Goal: Transaction & Acquisition: Subscribe to service/newsletter

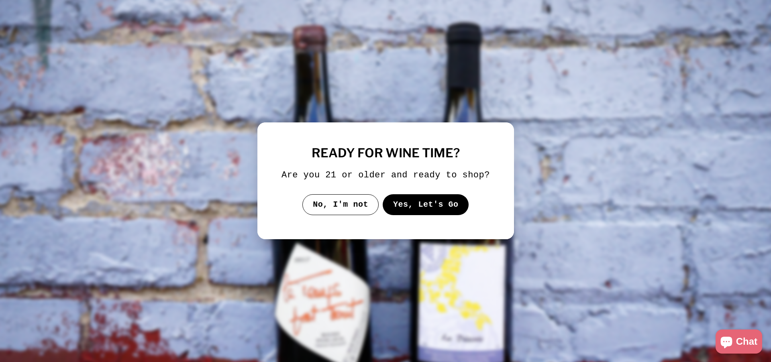
click at [434, 213] on button "Yes, Let's Go" at bounding box center [425, 204] width 86 height 21
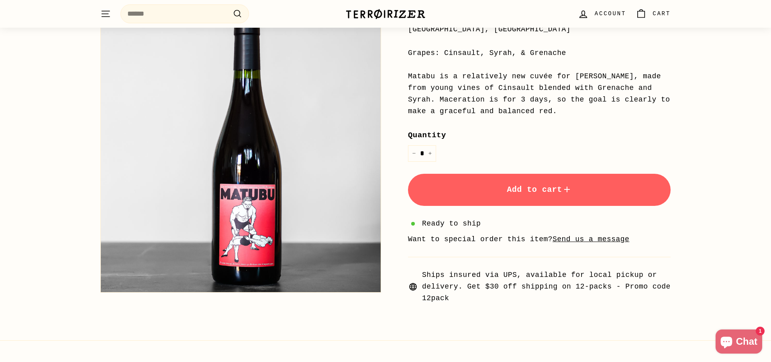
scroll to position [200, 0]
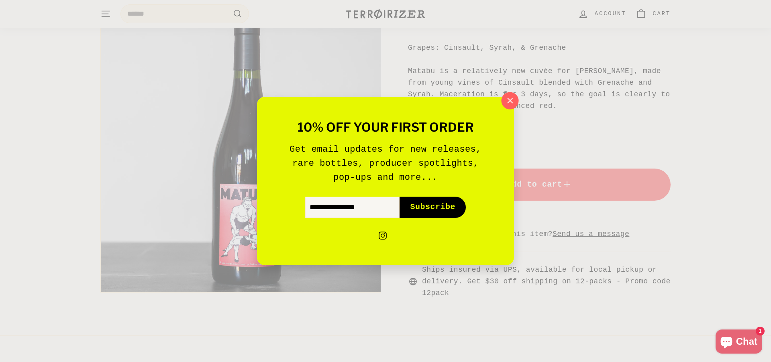
click at [507, 99] on icon "button" at bounding box center [510, 101] width 12 height 12
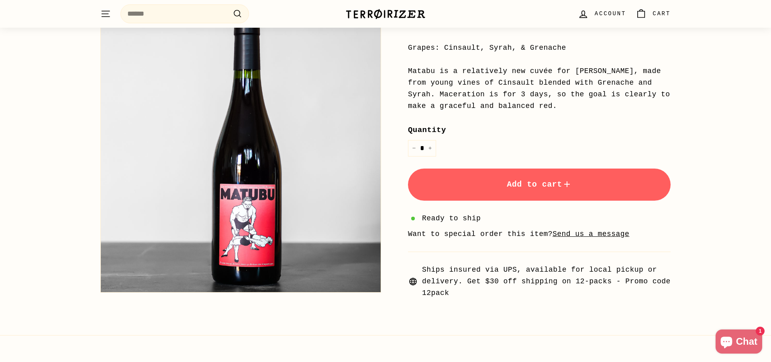
scroll to position [0, 0]
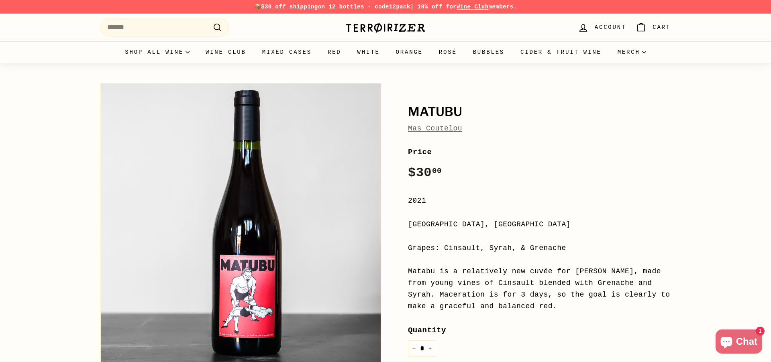
click at [436, 108] on h1 "Matubu" at bounding box center [539, 112] width 263 height 14
copy h1 "Matubu"
click at [361, 30] on img at bounding box center [385, 27] width 80 height 11
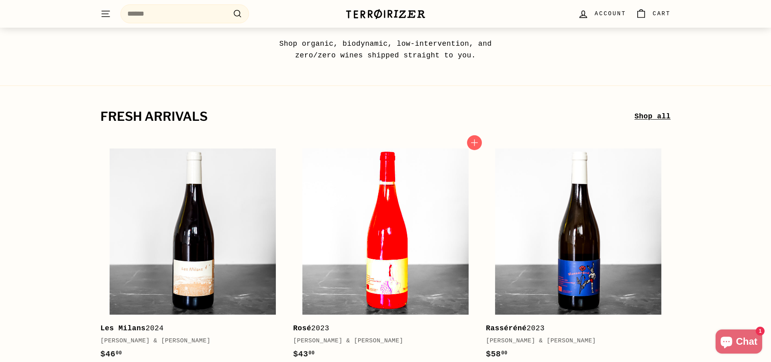
scroll to position [71, 0]
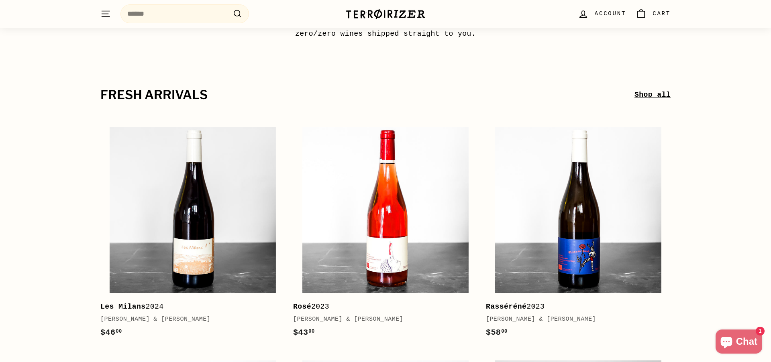
click at [106, 8] on icon ". . ." at bounding box center [105, 13] width 10 height 11
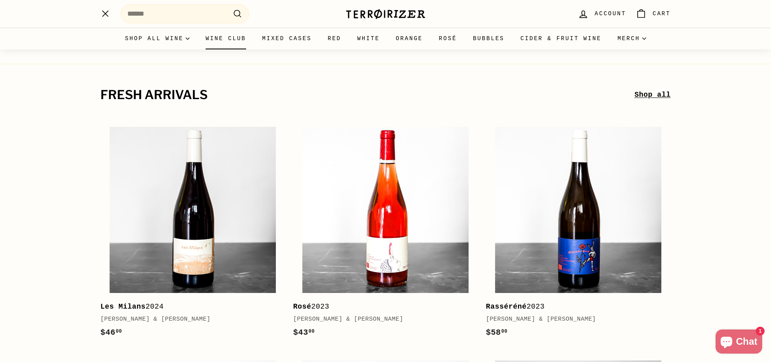
click at [218, 42] on link "Wine Club" at bounding box center [226, 39] width 57 height 22
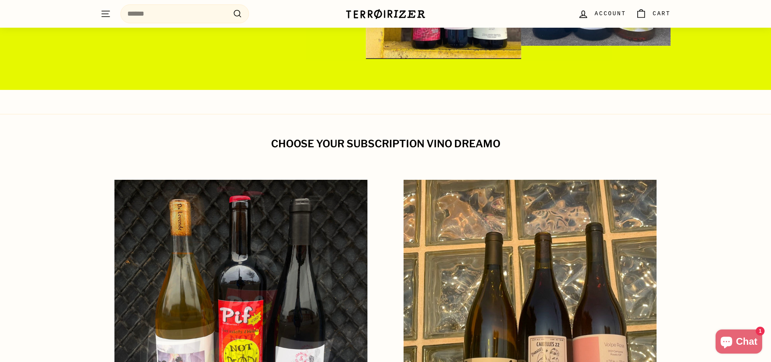
scroll to position [405, 0]
